Goal: Check status

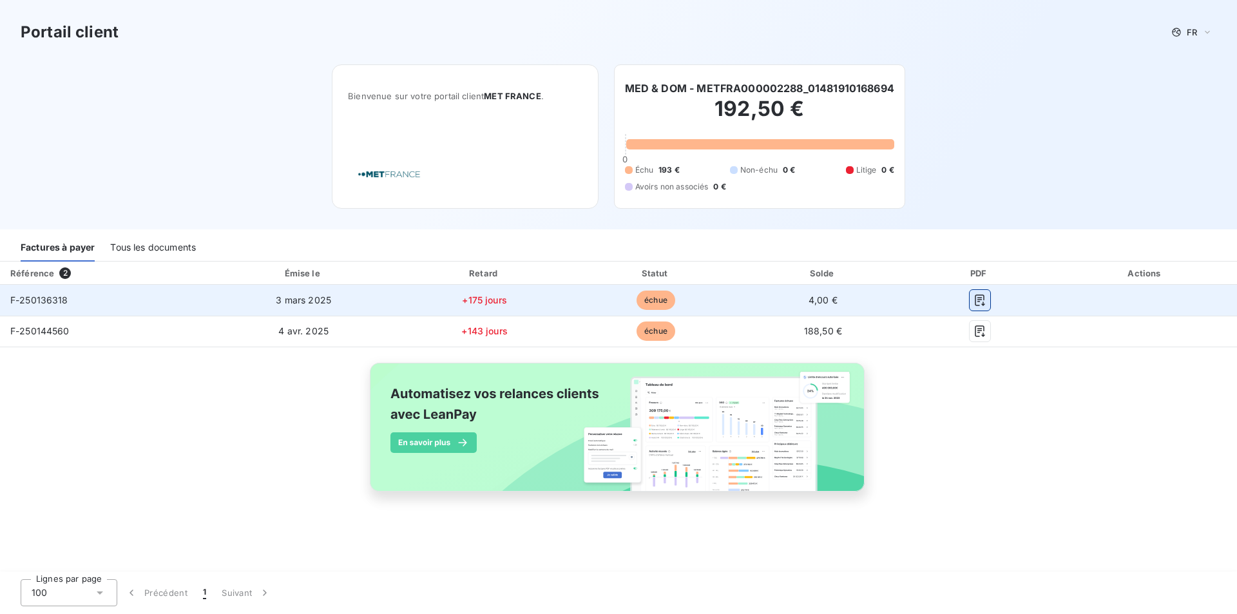
click at [975, 305] on icon "button" at bounding box center [980, 301] width 10 height 12
